Goal: Task Accomplishment & Management: Manage account settings

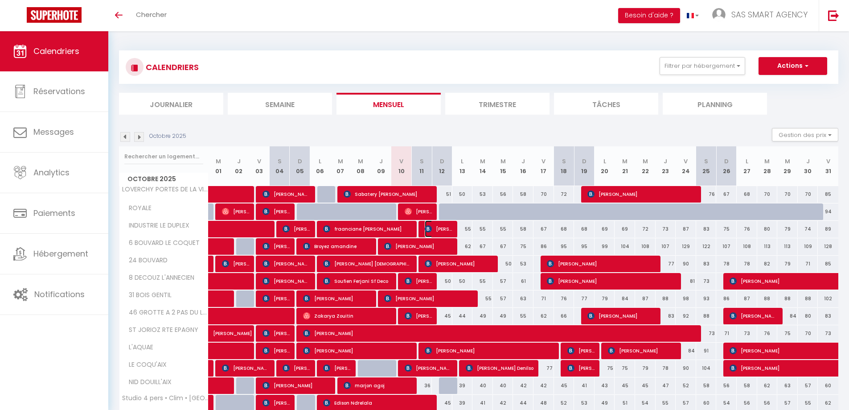
click at [426, 229] on img at bounding box center [428, 228] width 7 height 7
select select "OK"
select select "1"
select select "0"
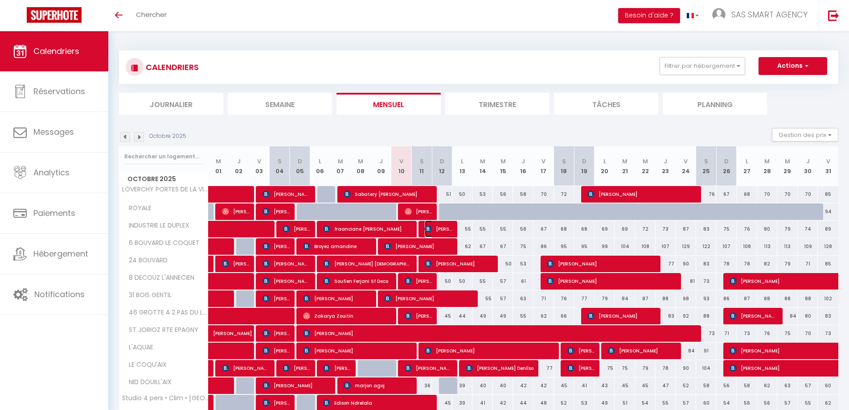
select select "1"
select select
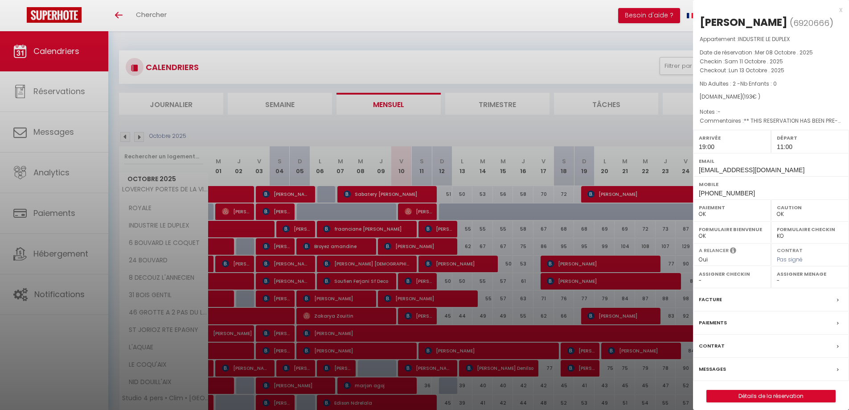
click at [439, 196] on div at bounding box center [424, 205] width 849 height 410
